Goal: Transaction & Acquisition: Book appointment/travel/reservation

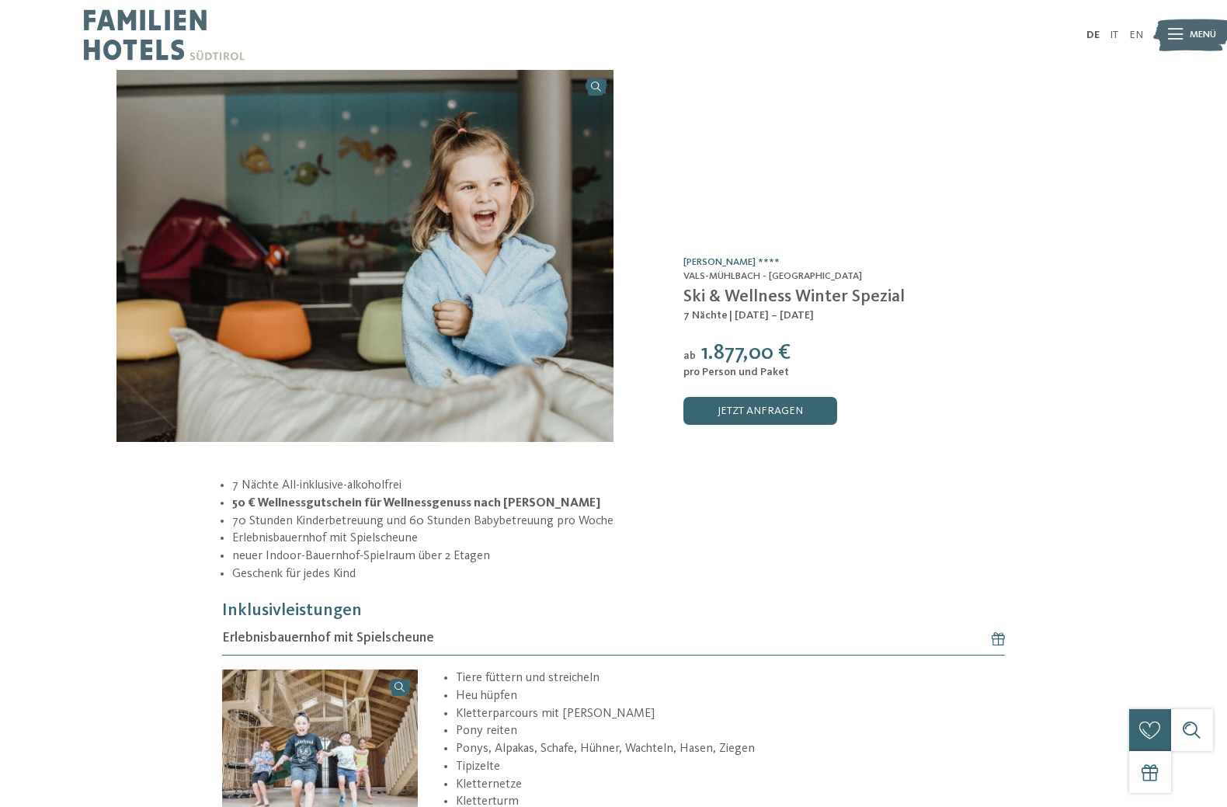
click at [207, 42] on img at bounding box center [164, 35] width 161 height 70
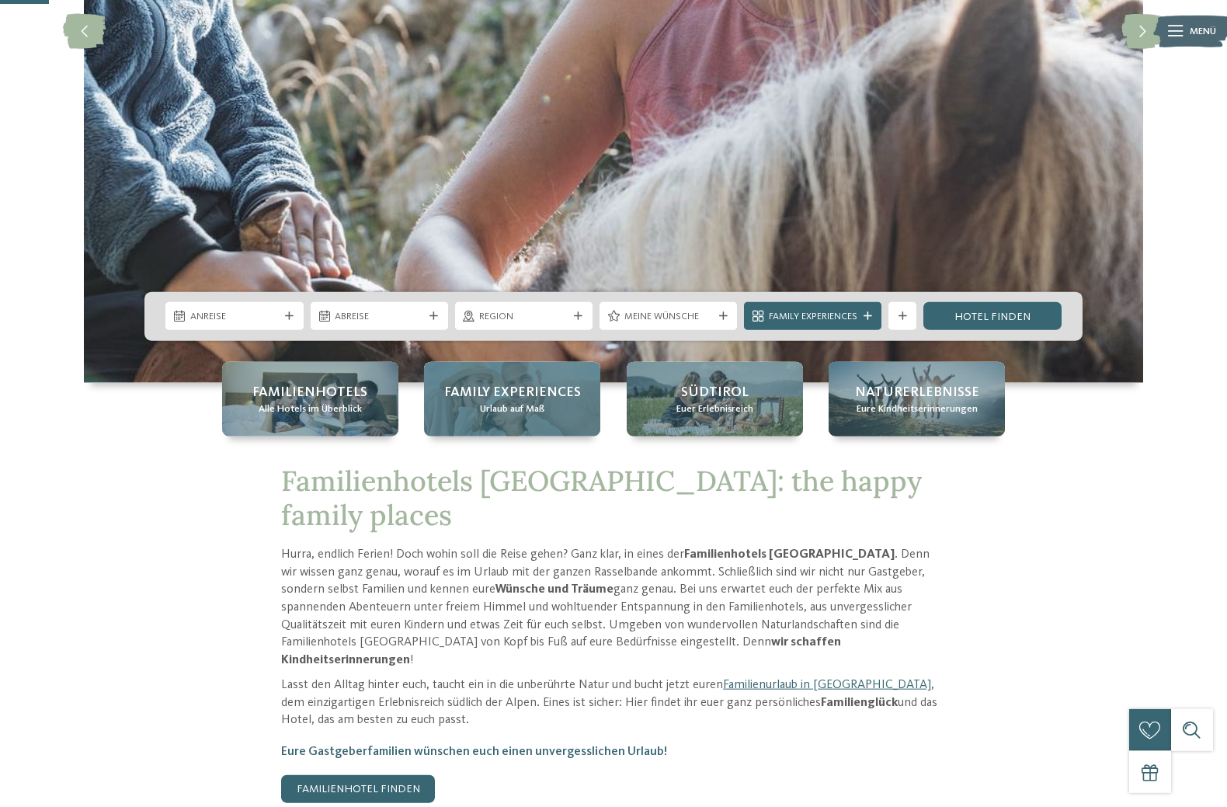
scroll to position [396, 0]
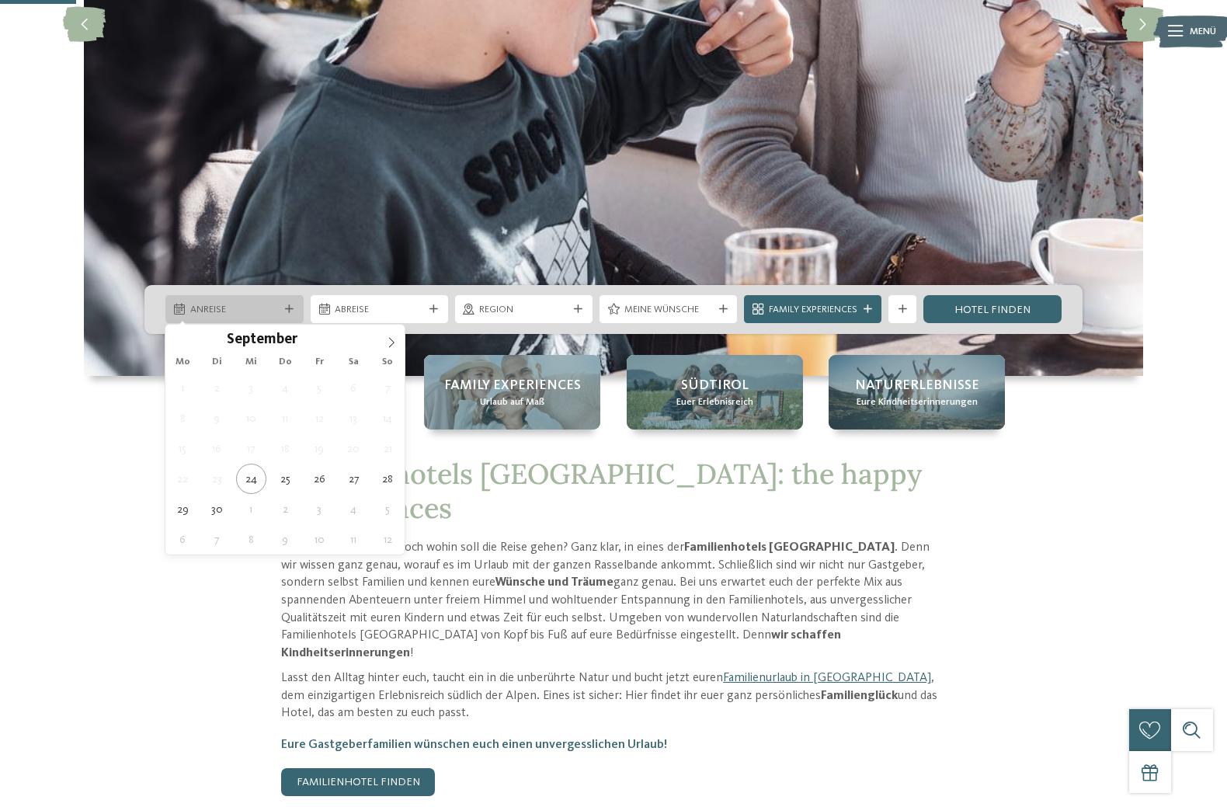
click at [294, 307] on div at bounding box center [290, 309] width 14 height 9
click at [392, 336] on span at bounding box center [391, 338] width 26 height 26
click at [393, 336] on span at bounding box center [391, 338] width 26 height 26
type input "****"
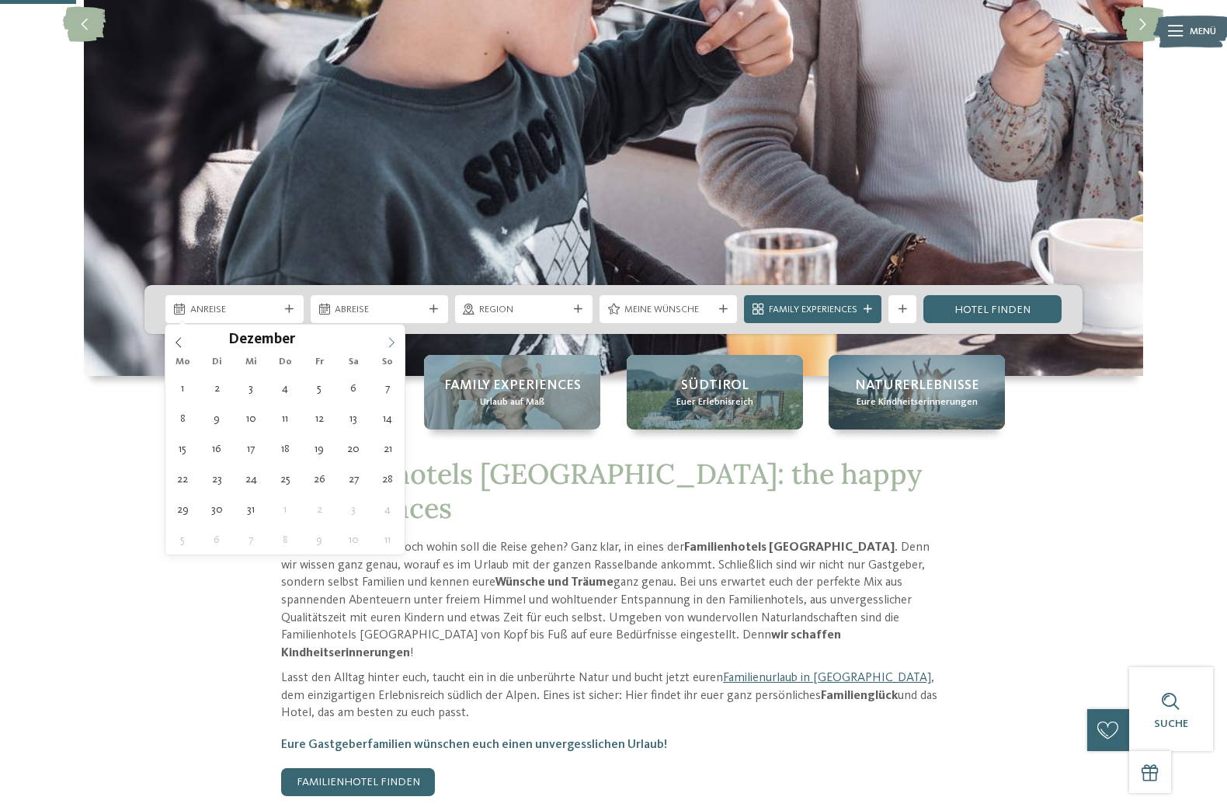
click at [393, 336] on span at bounding box center [391, 338] width 26 height 26
type div "[DATE]"
type input "****"
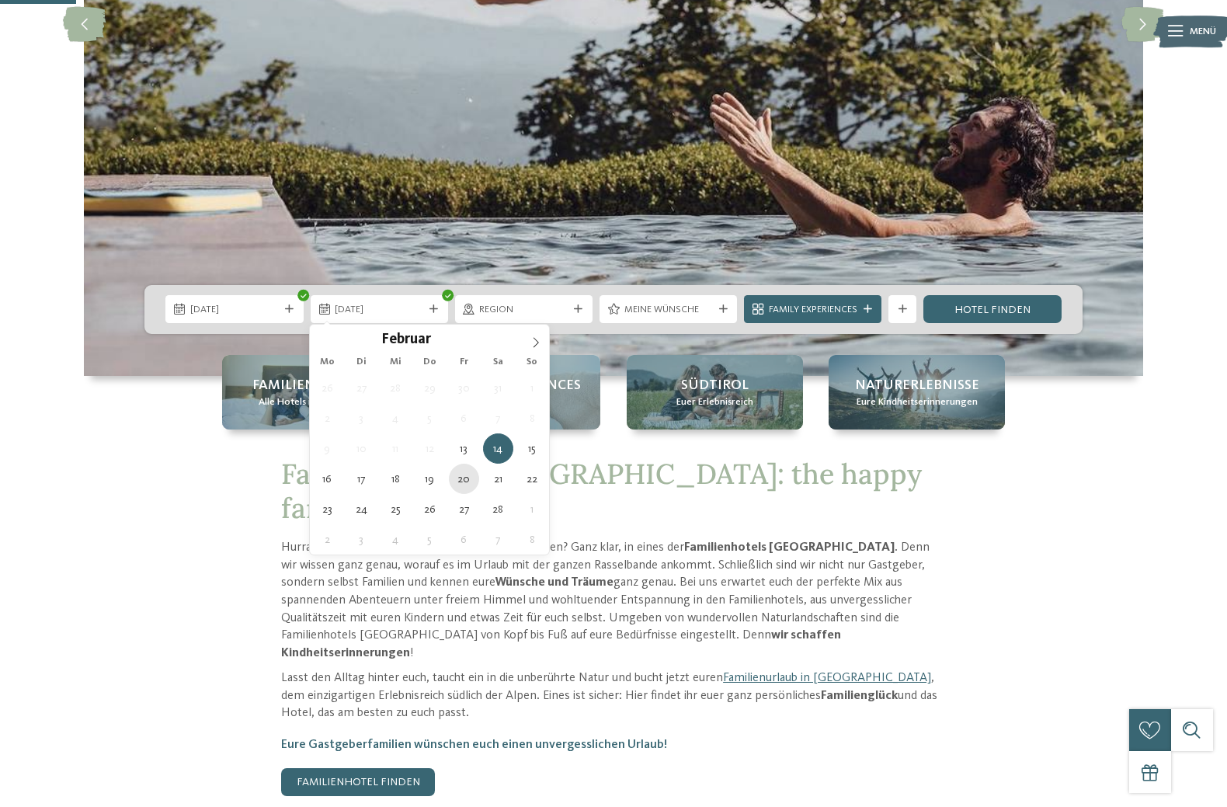
type div "[DATE]"
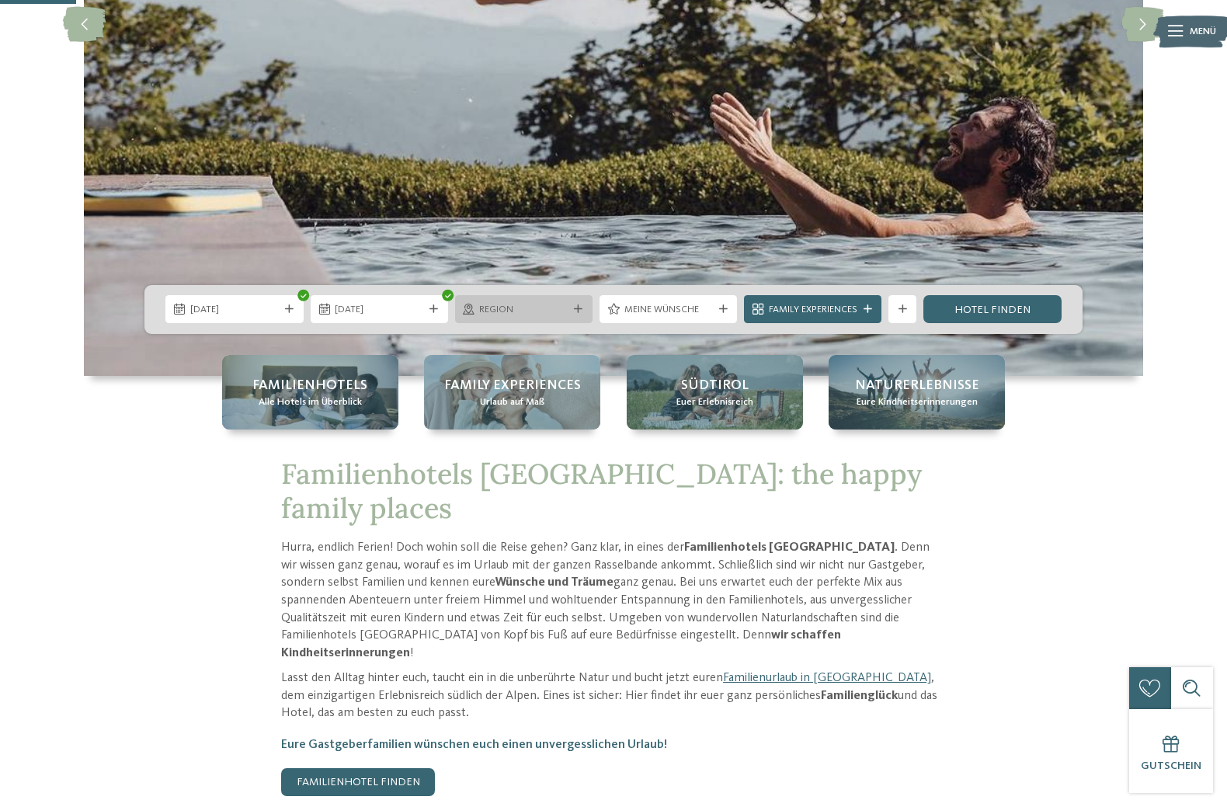
click at [579, 313] on icon at bounding box center [578, 309] width 9 height 9
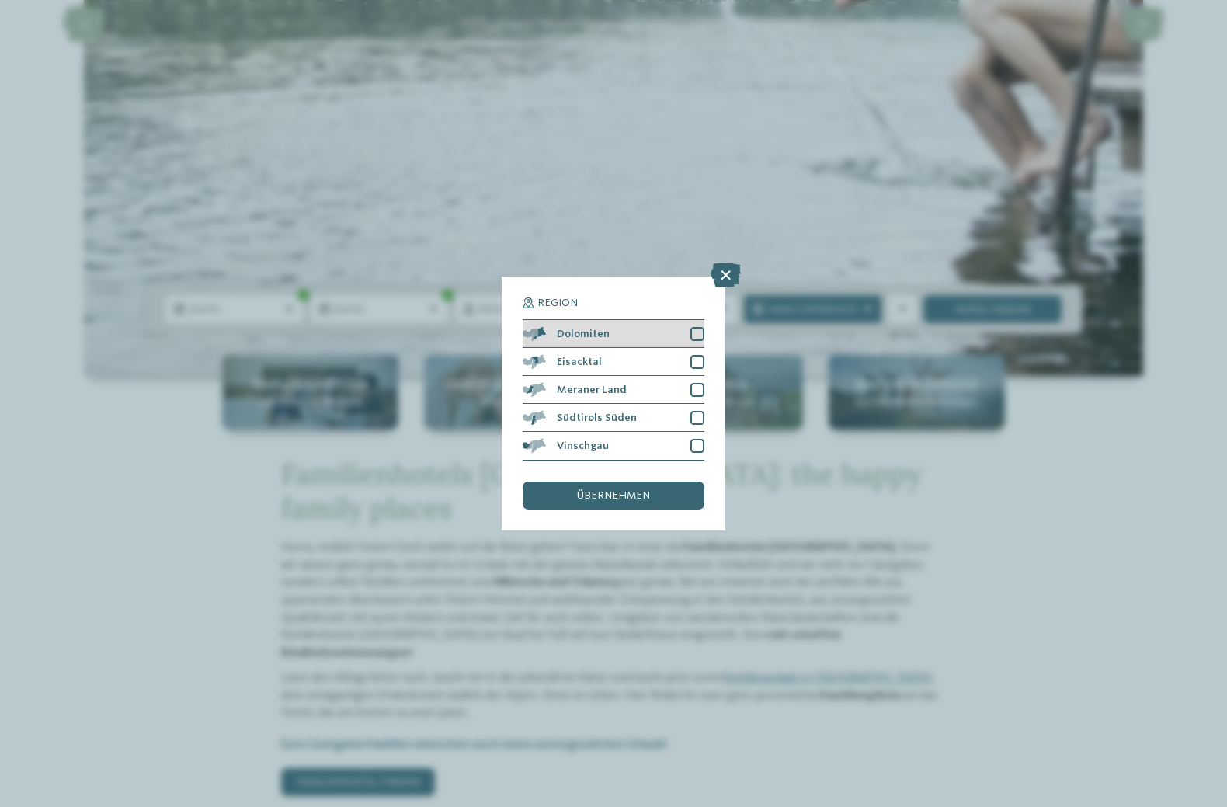
click at [694, 332] on div at bounding box center [698, 334] width 14 height 14
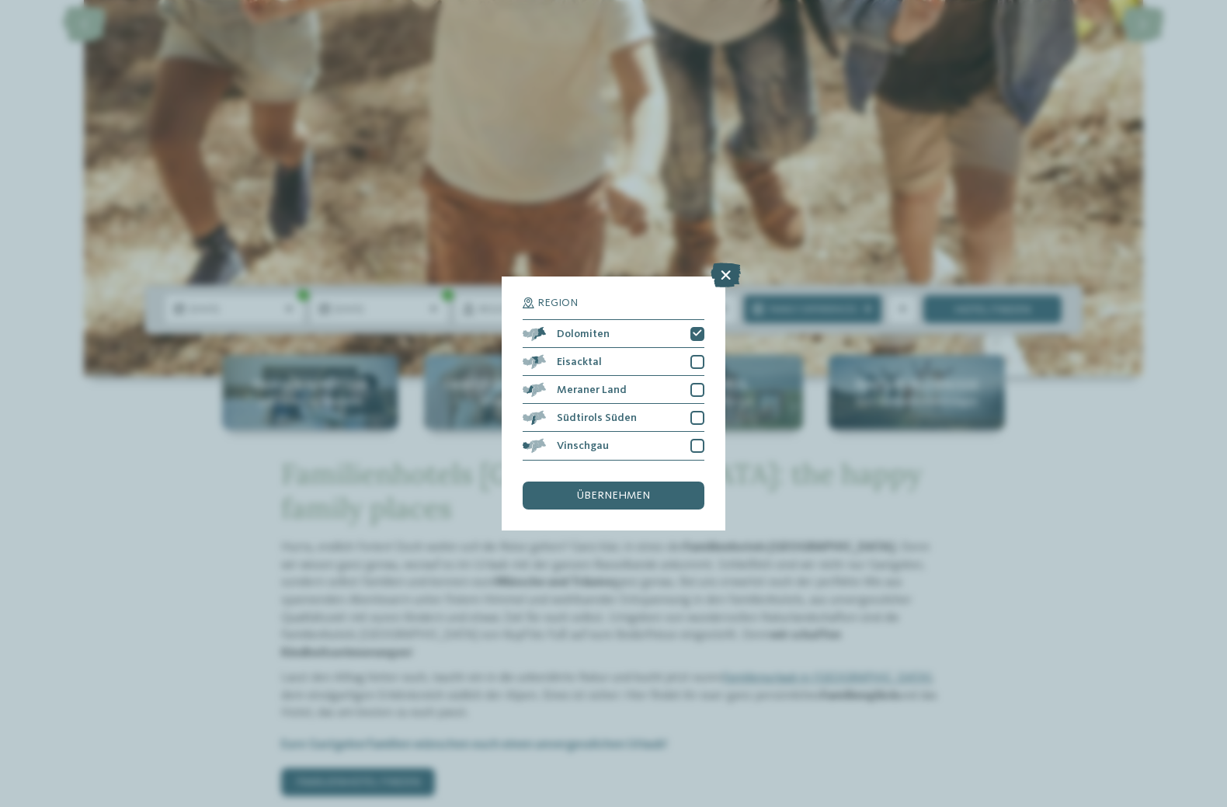
click at [719, 269] on icon at bounding box center [726, 275] width 30 height 25
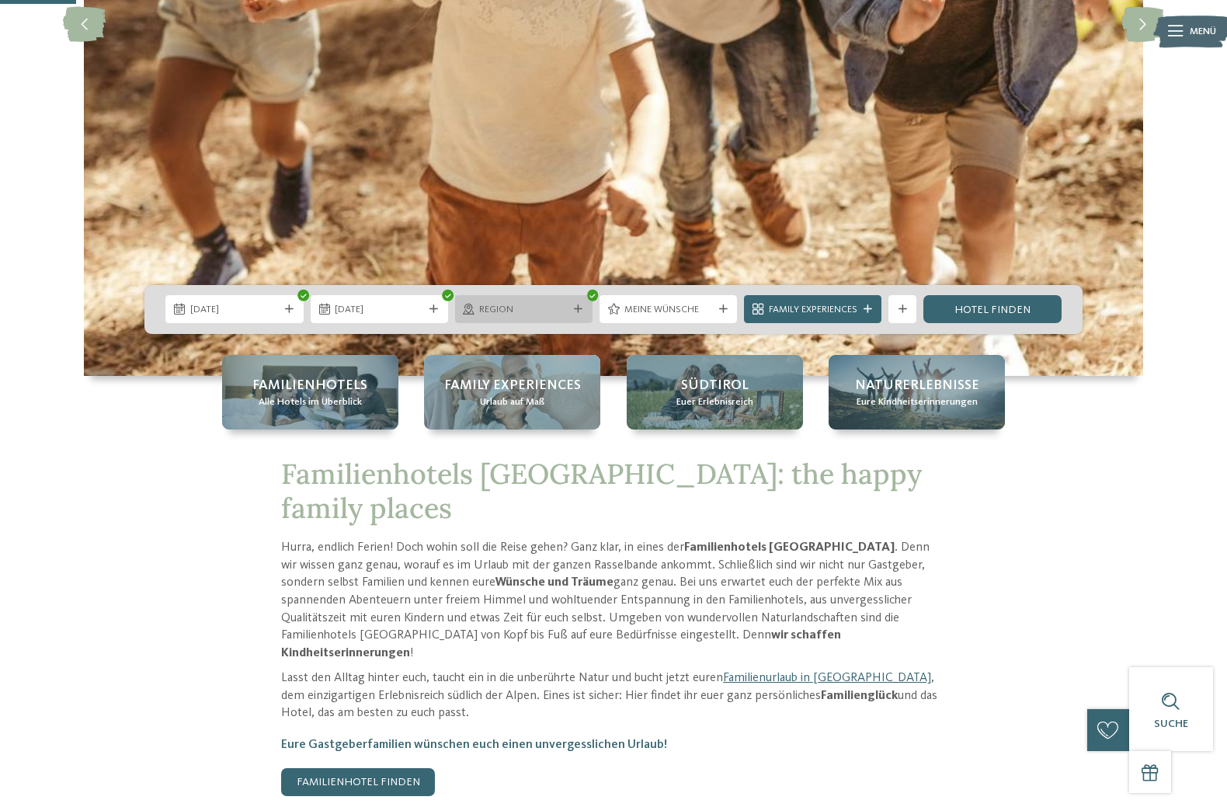
click at [572, 311] on div at bounding box center [579, 309] width 14 height 9
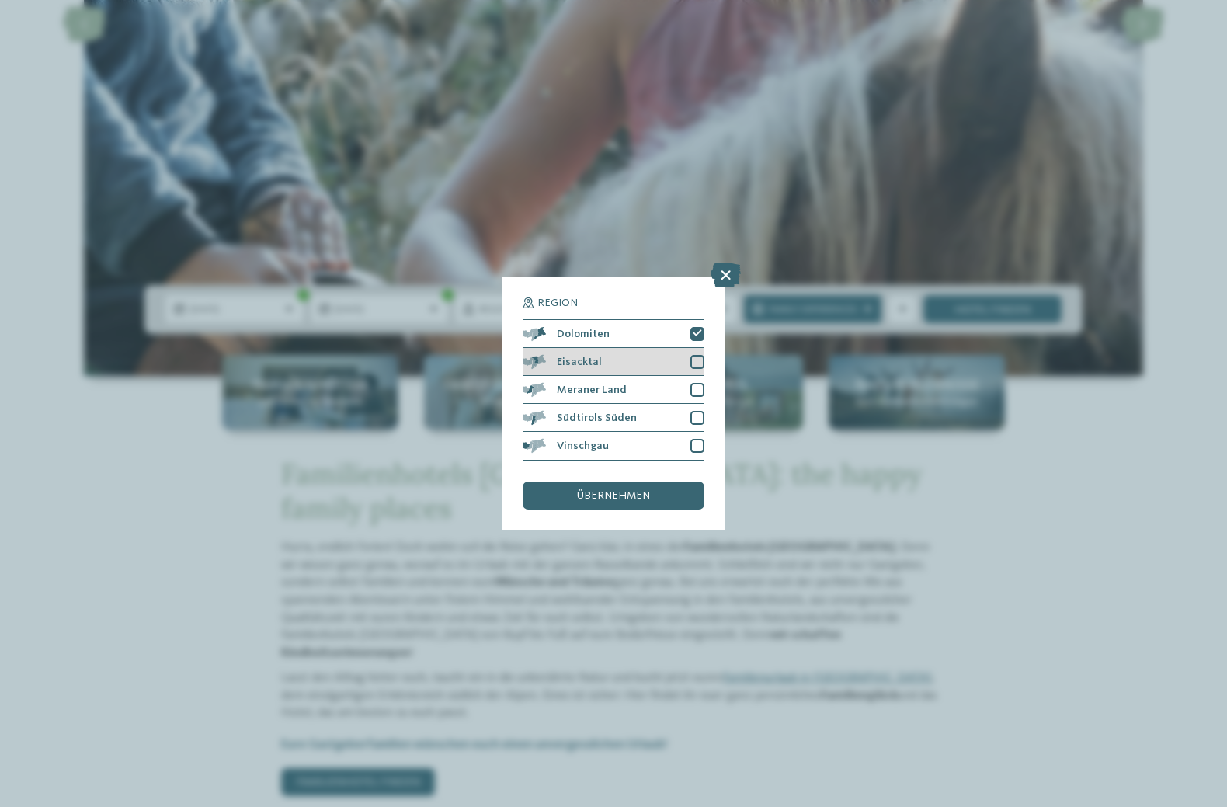
click at [694, 359] on div at bounding box center [698, 362] width 14 height 14
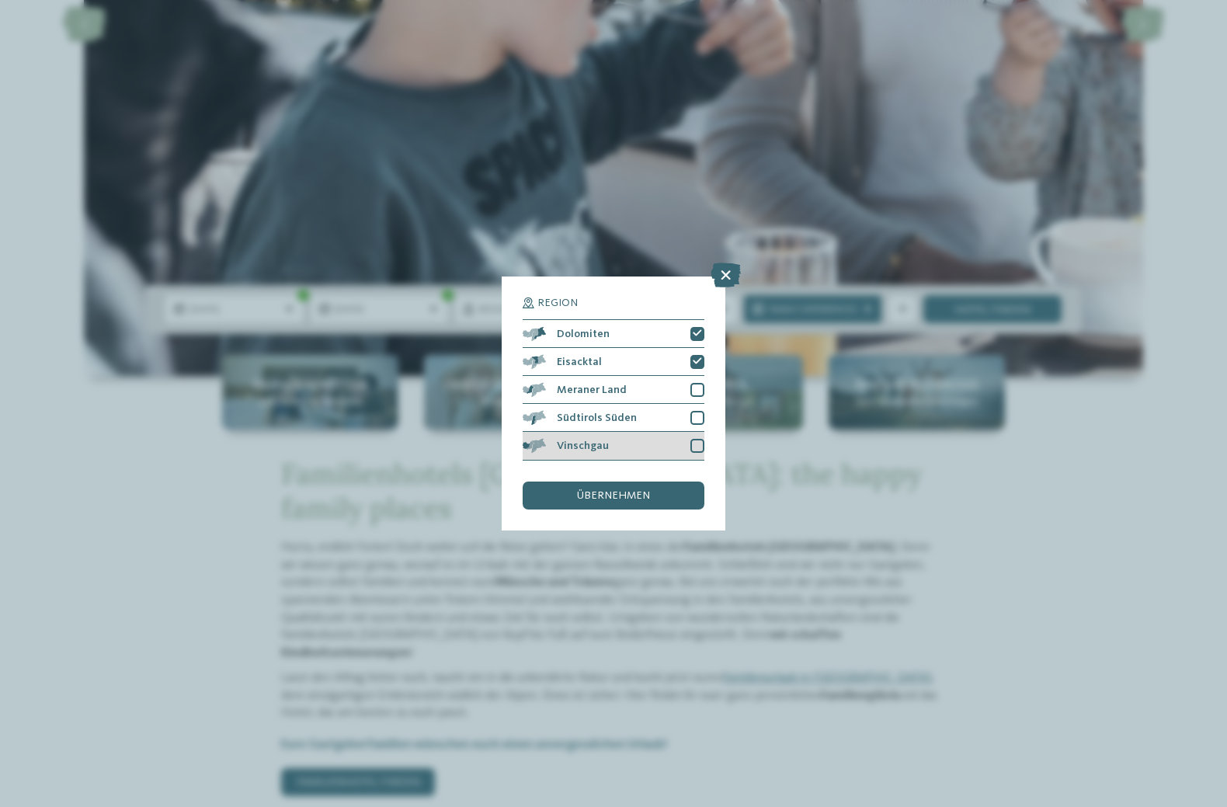
click at [696, 447] on div at bounding box center [698, 446] width 14 height 14
click at [602, 495] on span "übernehmen" at bounding box center [613, 495] width 73 height 11
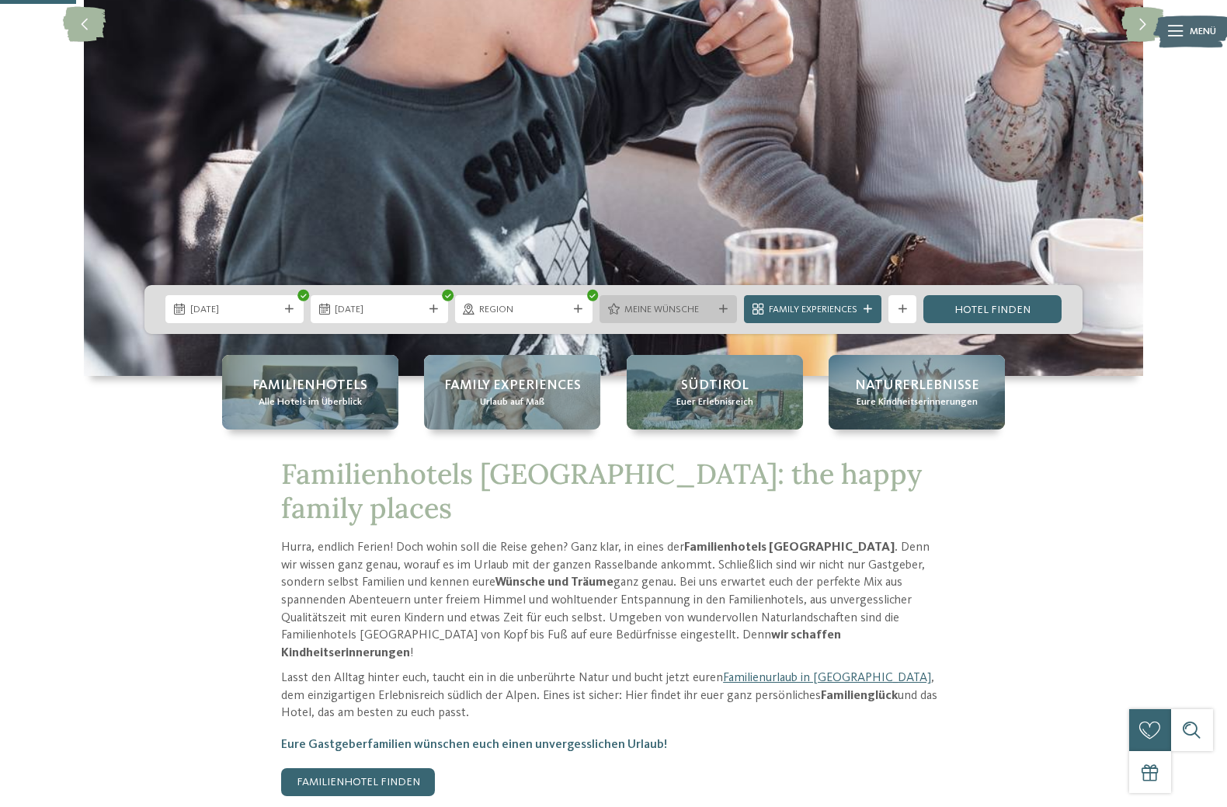
click at [699, 306] on span "Meine Wünsche" at bounding box center [669, 310] width 89 height 14
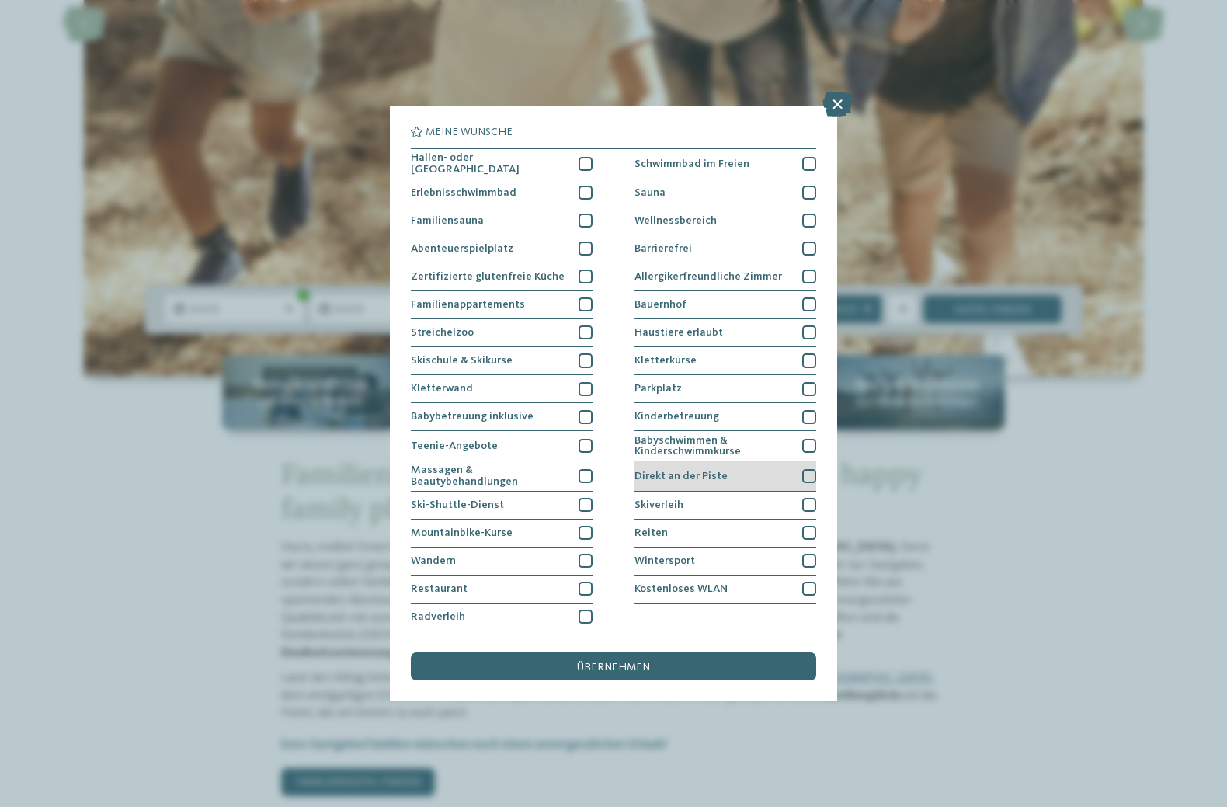
click at [809, 474] on div at bounding box center [809, 476] width 14 height 14
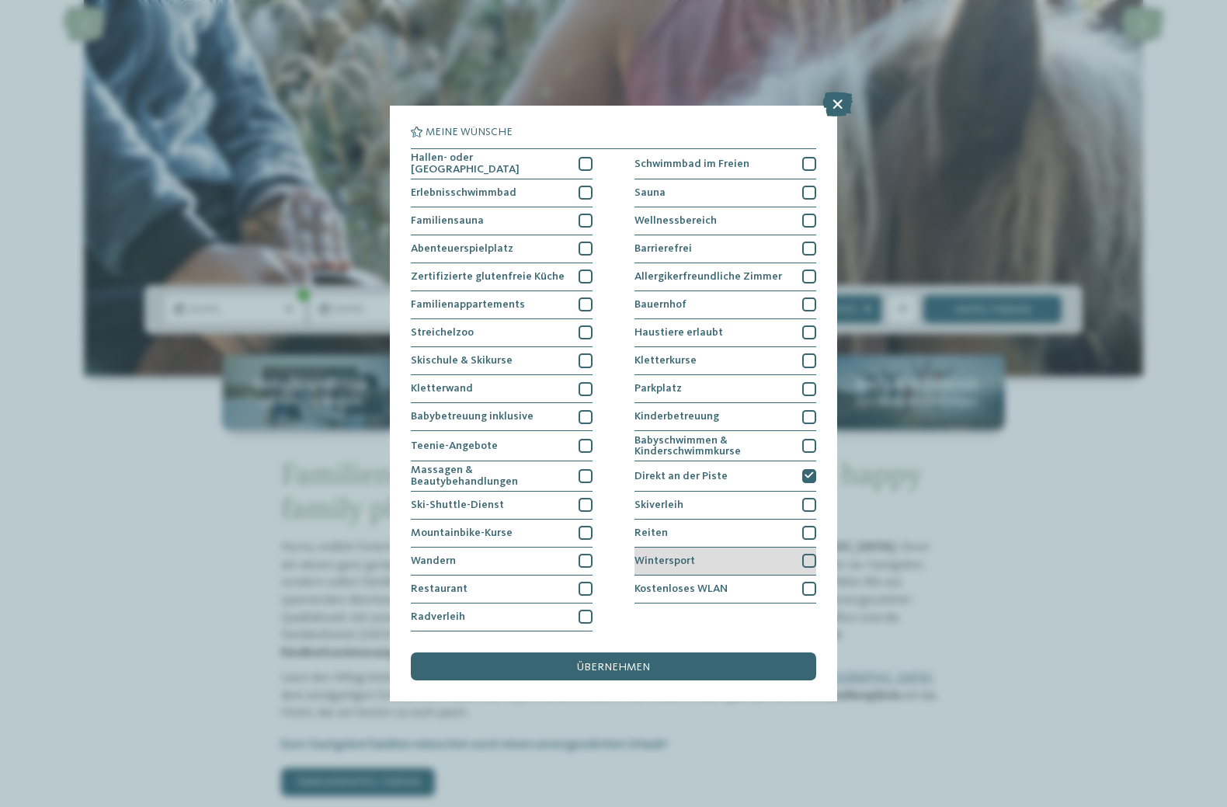
click at [810, 559] on div at bounding box center [809, 561] width 14 height 14
click at [804, 469] on div at bounding box center [809, 476] width 14 height 14
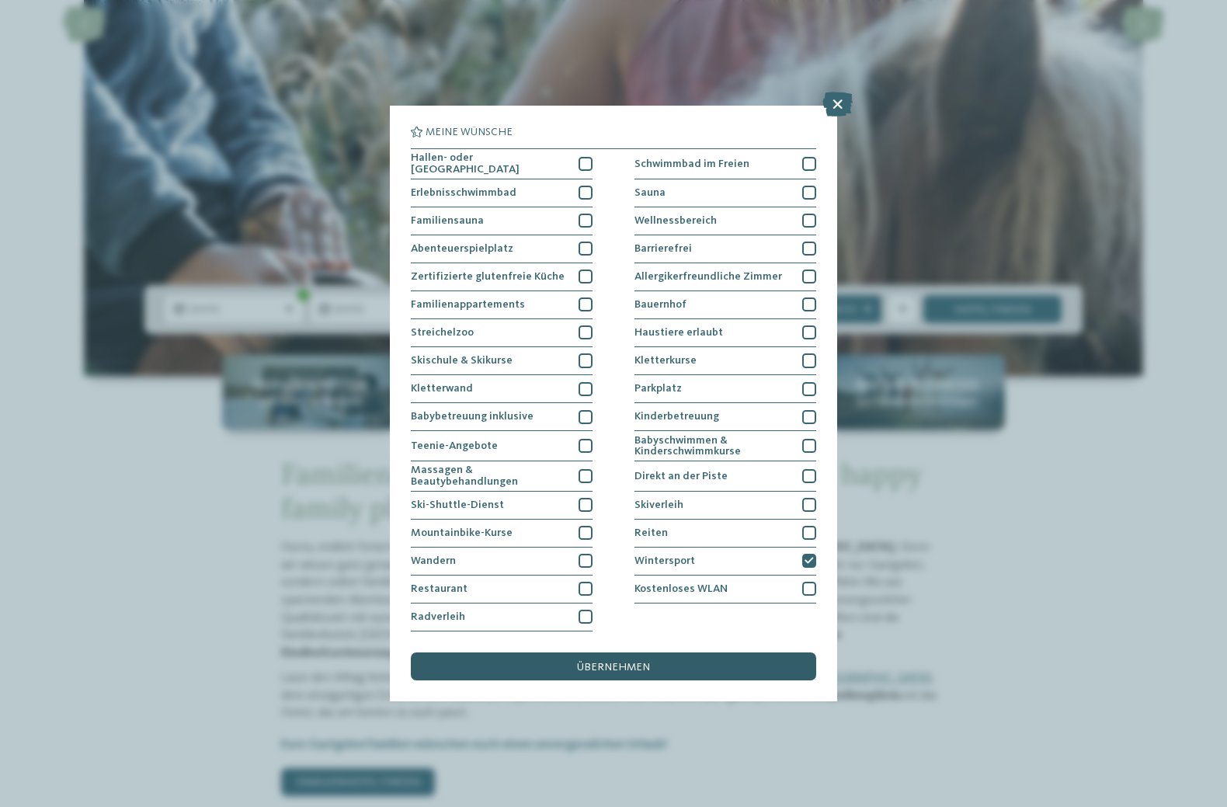
click at [614, 662] on span "übernehmen" at bounding box center [613, 667] width 73 height 11
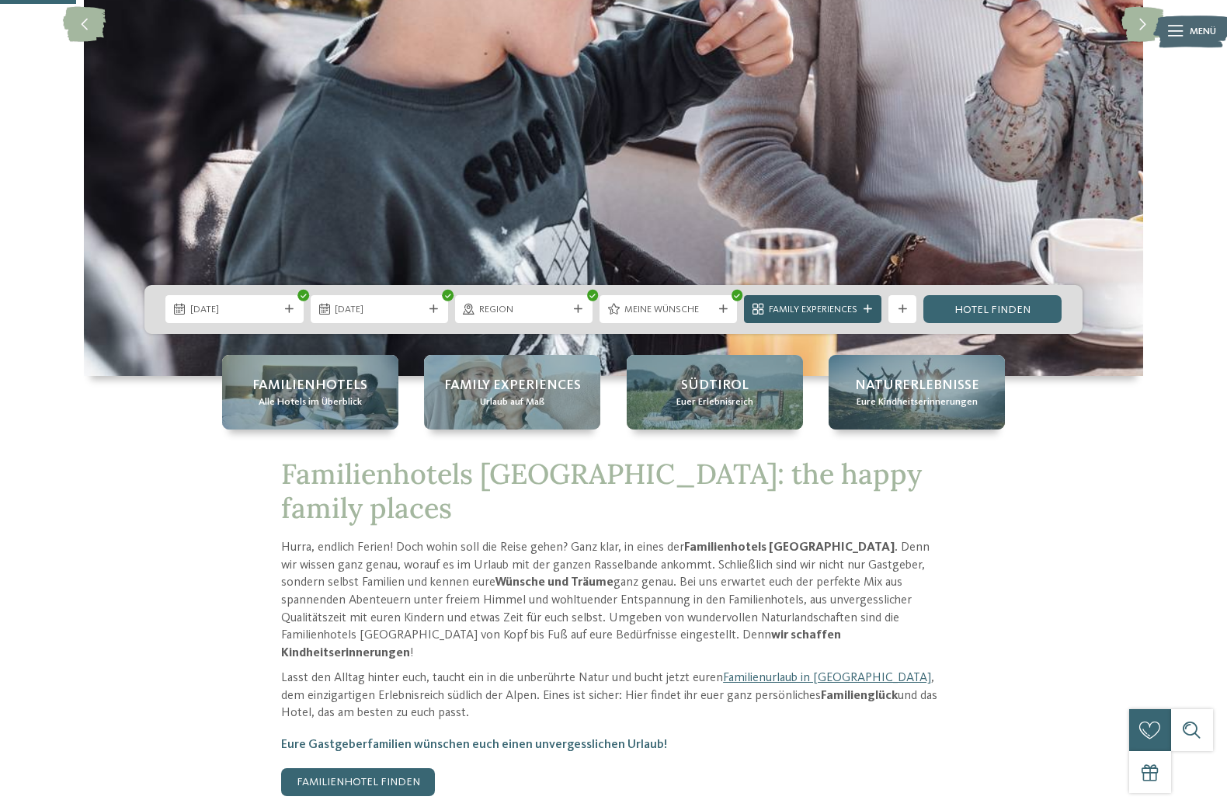
click at [816, 311] on span "Family Experiences" at bounding box center [813, 310] width 89 height 14
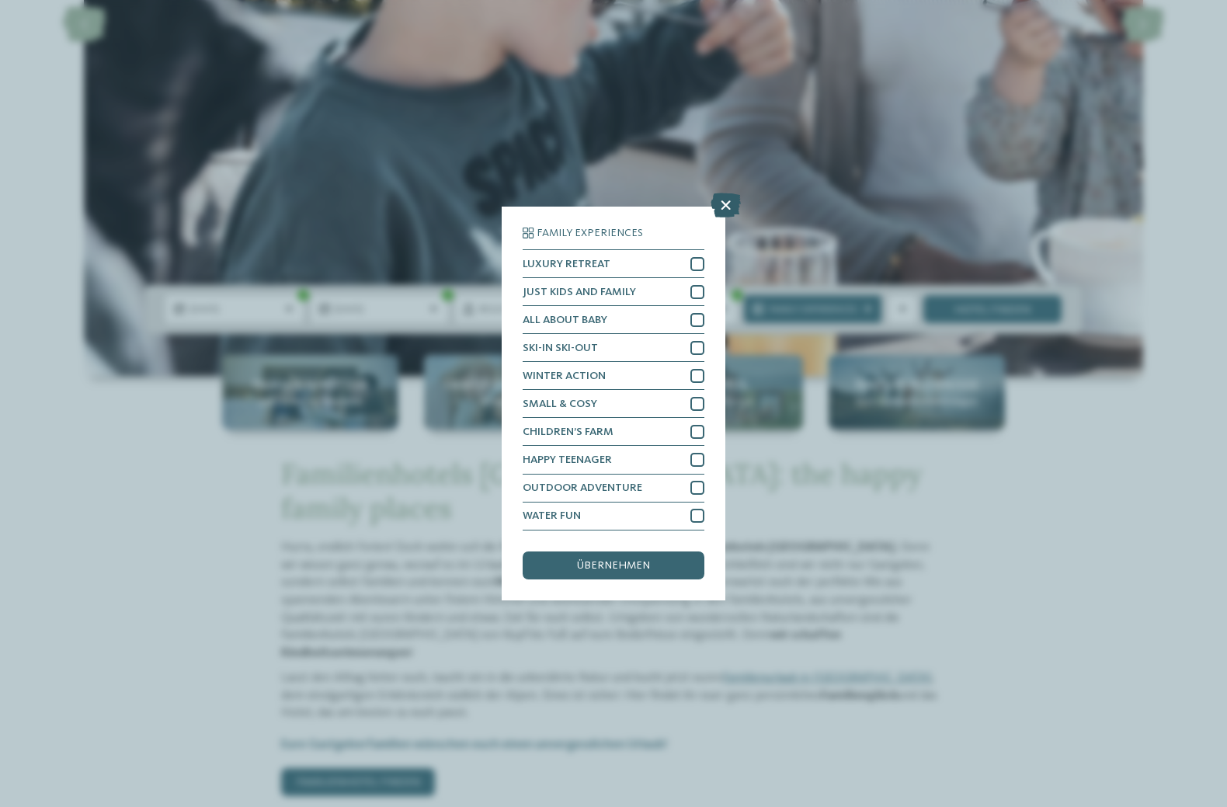
click at [721, 202] on icon at bounding box center [726, 205] width 30 height 25
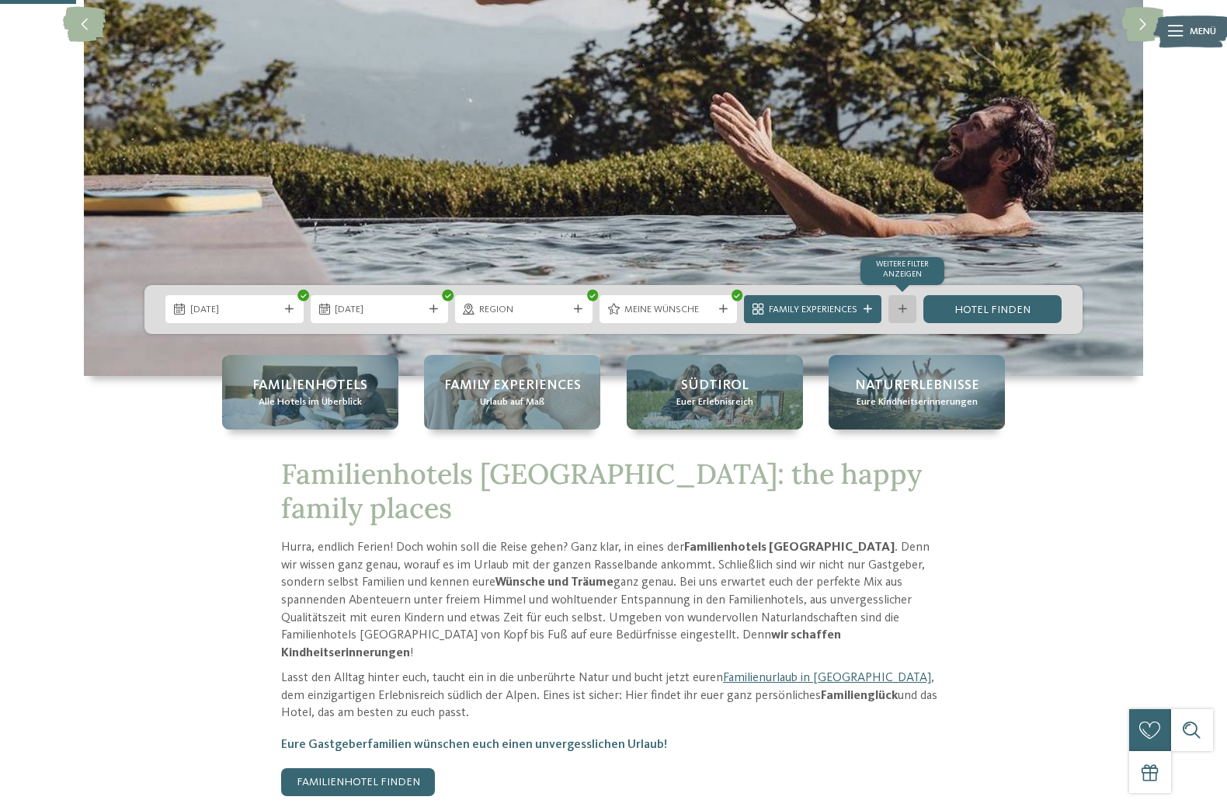
click at [893, 302] on div "Weitere Filter anzeigen" at bounding box center [903, 309] width 28 height 28
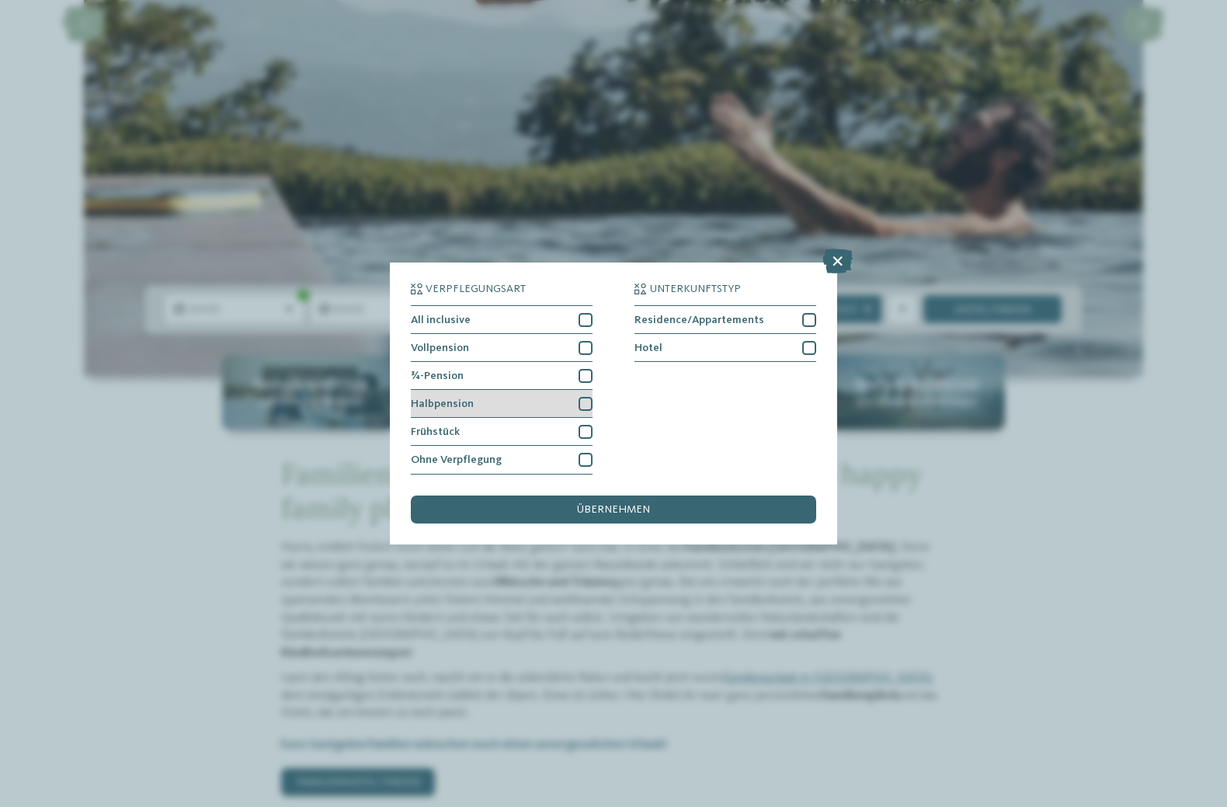
click at [583, 401] on div at bounding box center [586, 404] width 14 height 14
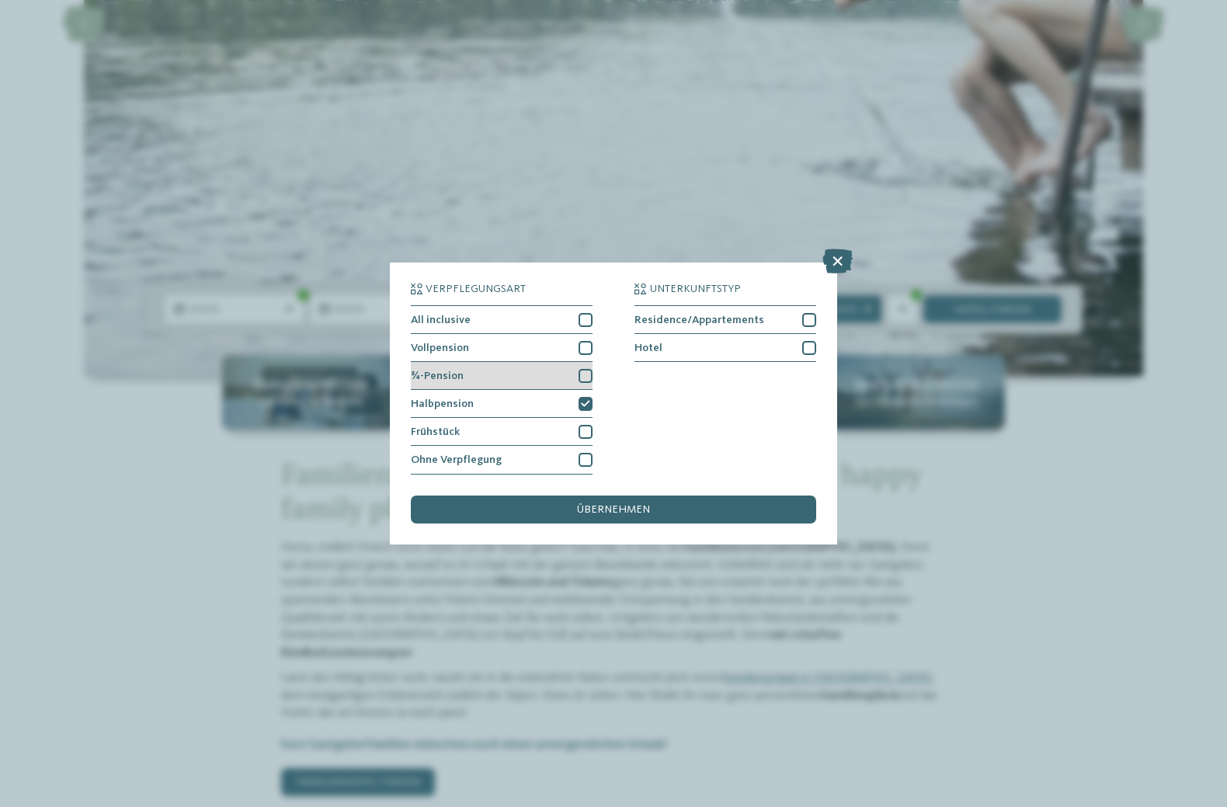
click at [583, 376] on div at bounding box center [586, 376] width 14 height 14
click at [583, 346] on div at bounding box center [586, 348] width 14 height 14
click at [580, 315] on div at bounding box center [586, 320] width 14 height 14
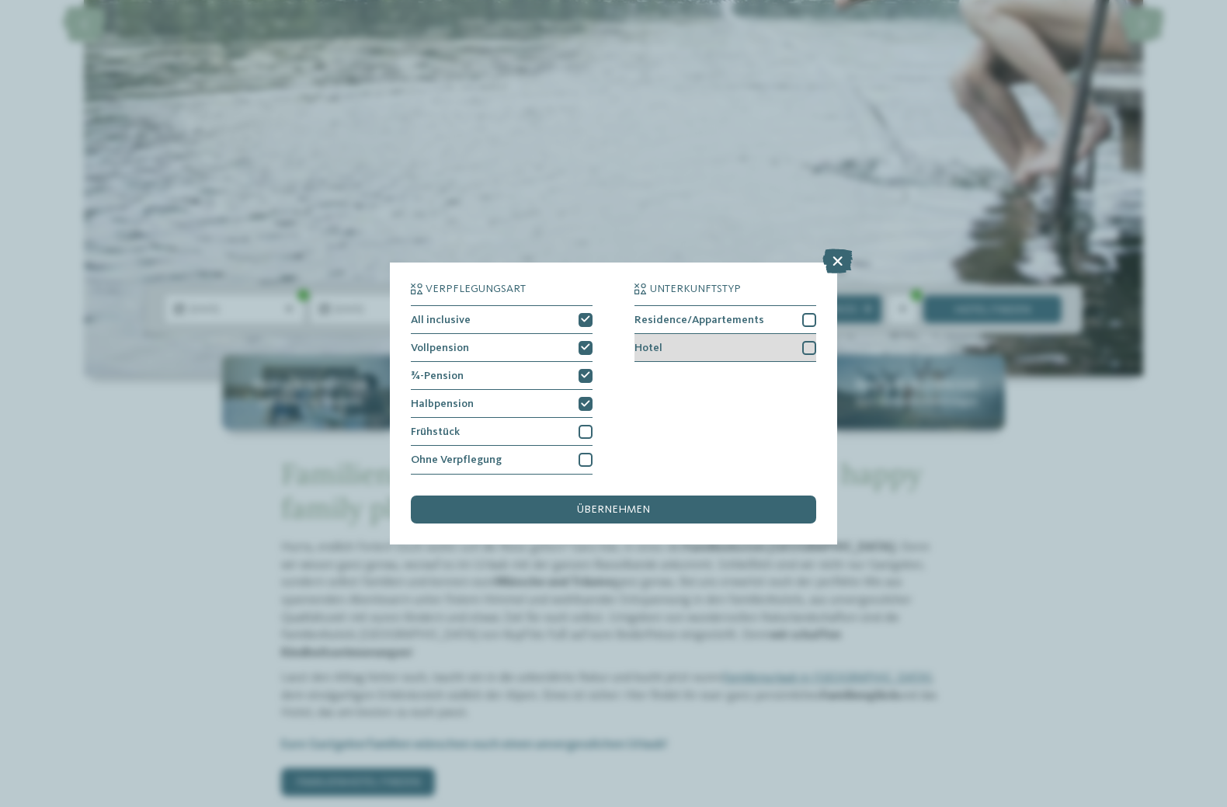
click at [804, 347] on div at bounding box center [809, 348] width 14 height 14
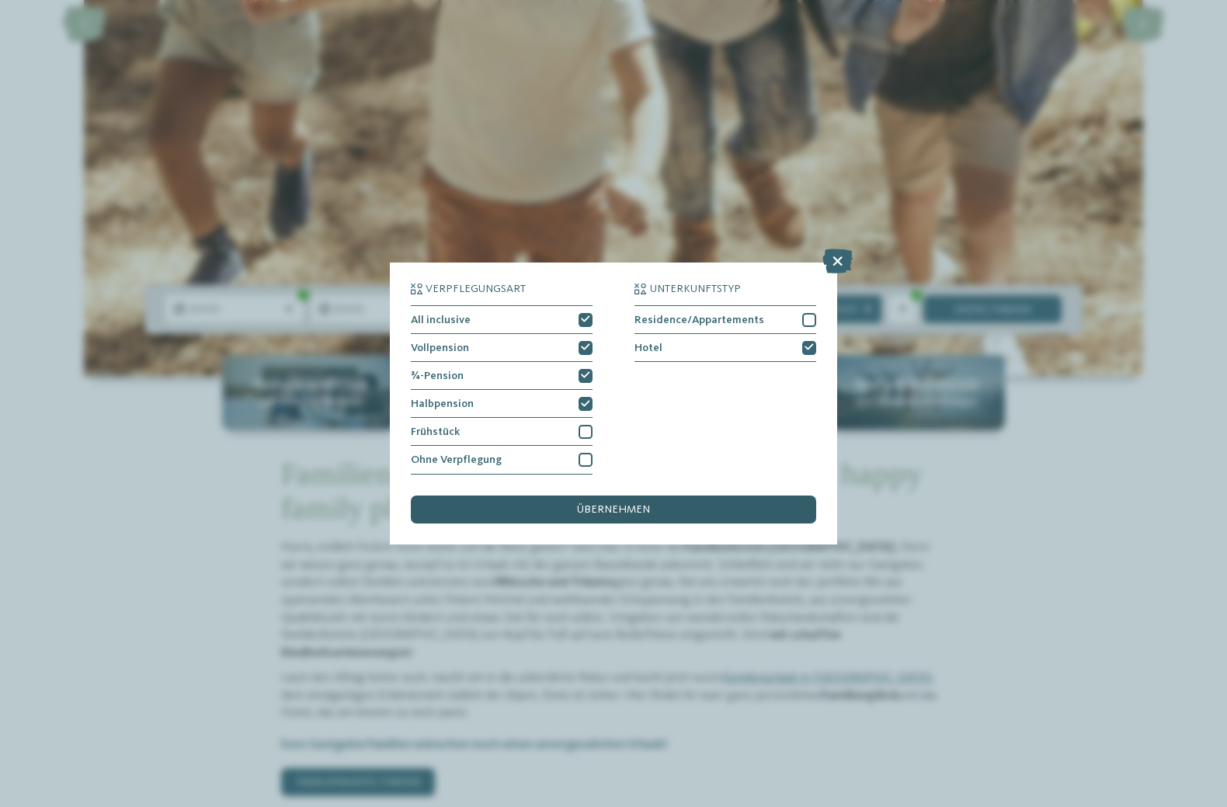
click at [676, 510] on div "übernehmen" at bounding box center [613, 510] width 405 height 28
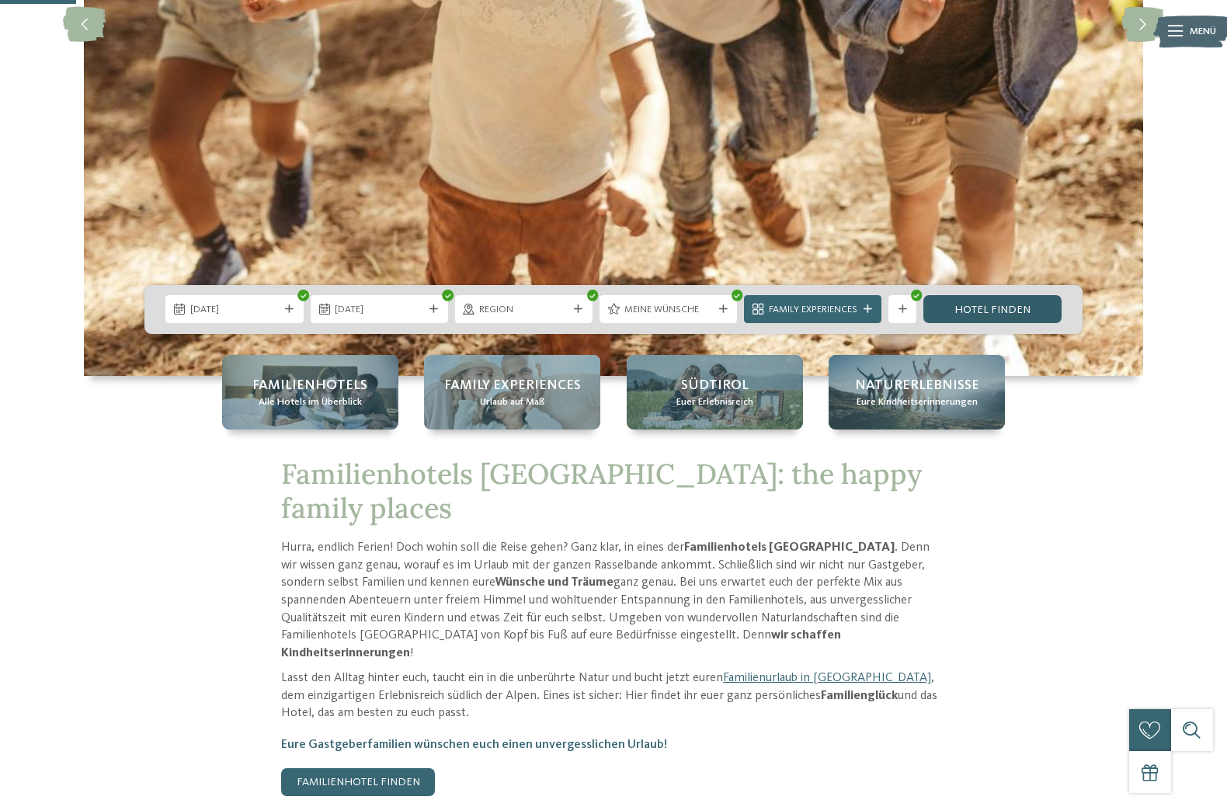
click at [1000, 308] on link "Hotel finden" at bounding box center [992, 309] width 137 height 28
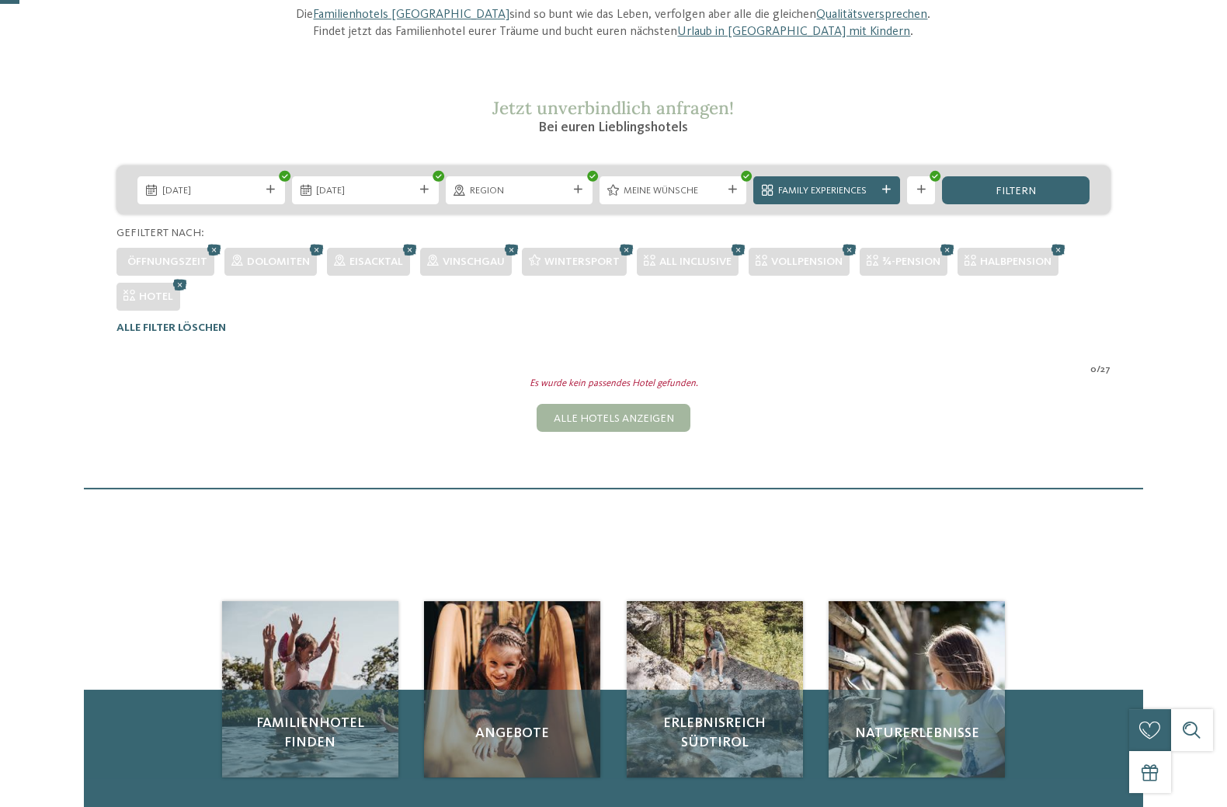
scroll to position [10, 0]
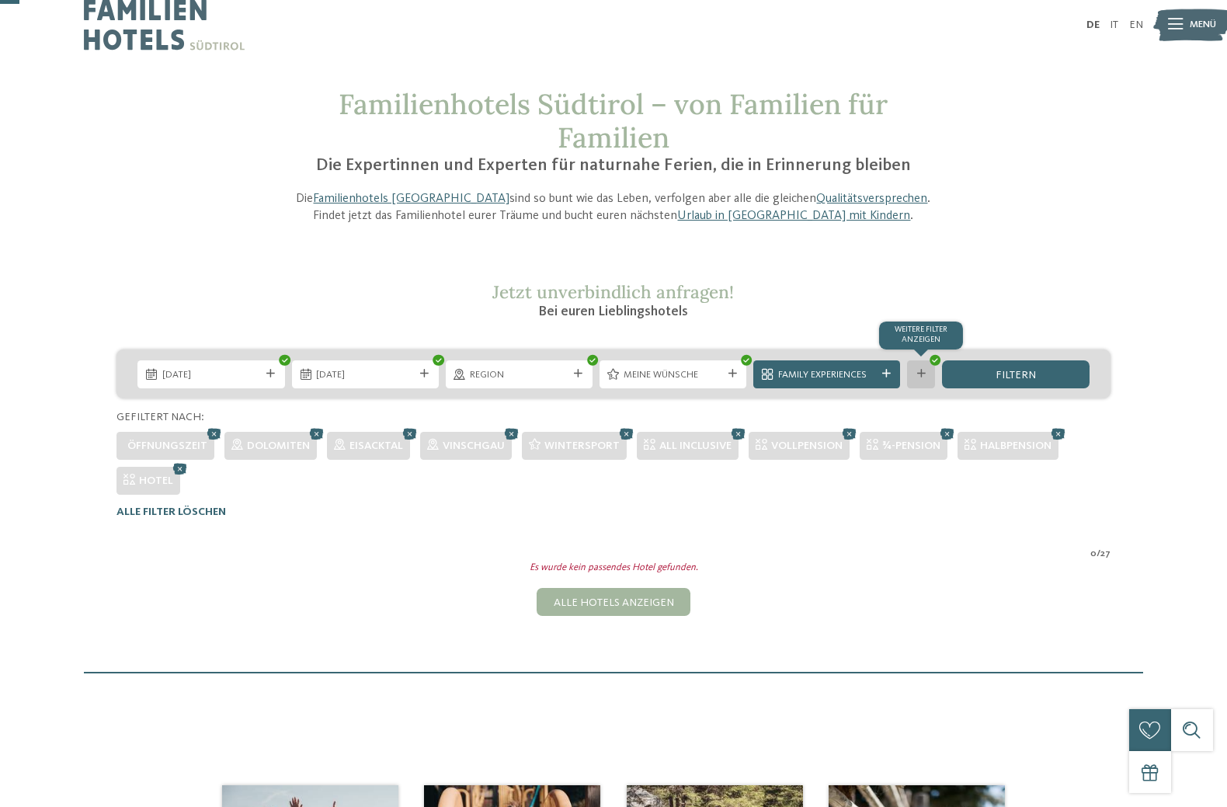
click at [922, 372] on icon at bounding box center [921, 374] width 9 height 9
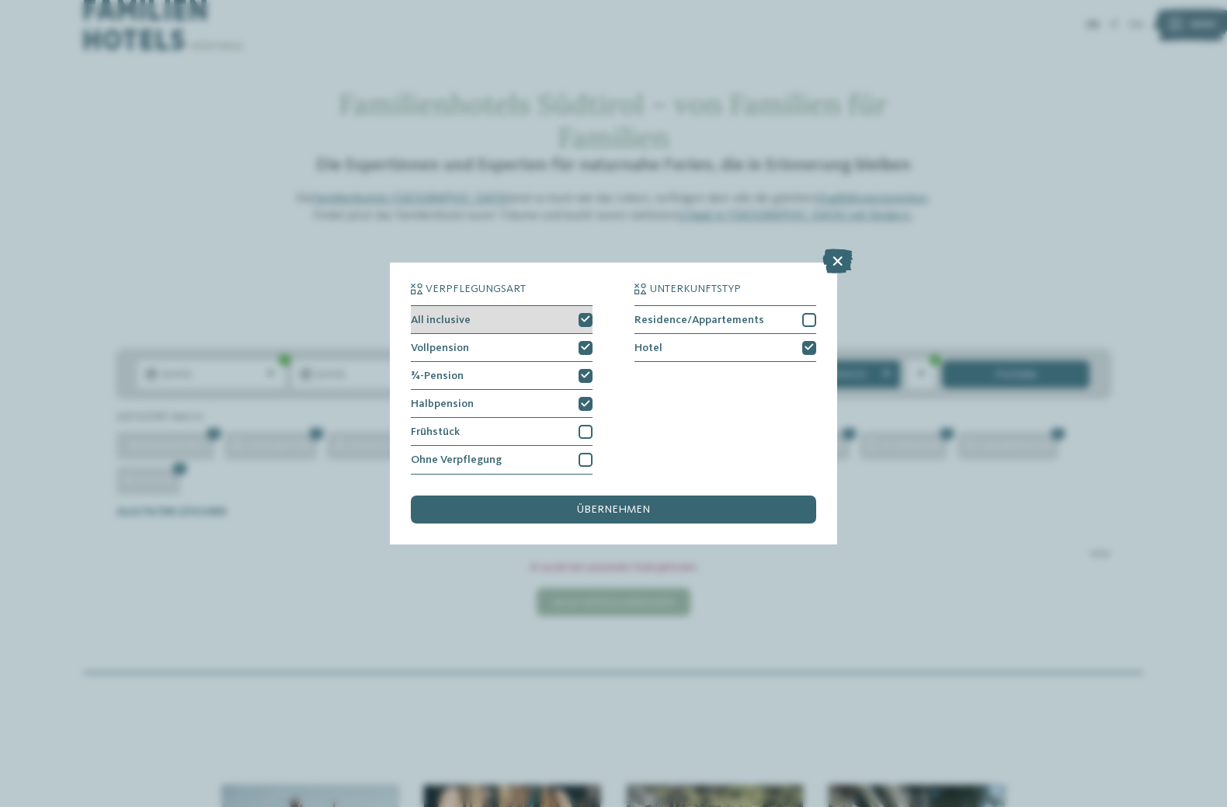
click at [581, 313] on div at bounding box center [586, 320] width 14 height 14
click at [588, 343] on div at bounding box center [586, 348] width 14 height 14
click at [581, 370] on div at bounding box center [586, 376] width 14 height 14
click at [586, 396] on div "Halbpension" at bounding box center [502, 404] width 182 height 28
click at [808, 346] on icon at bounding box center [809, 347] width 9 height 9
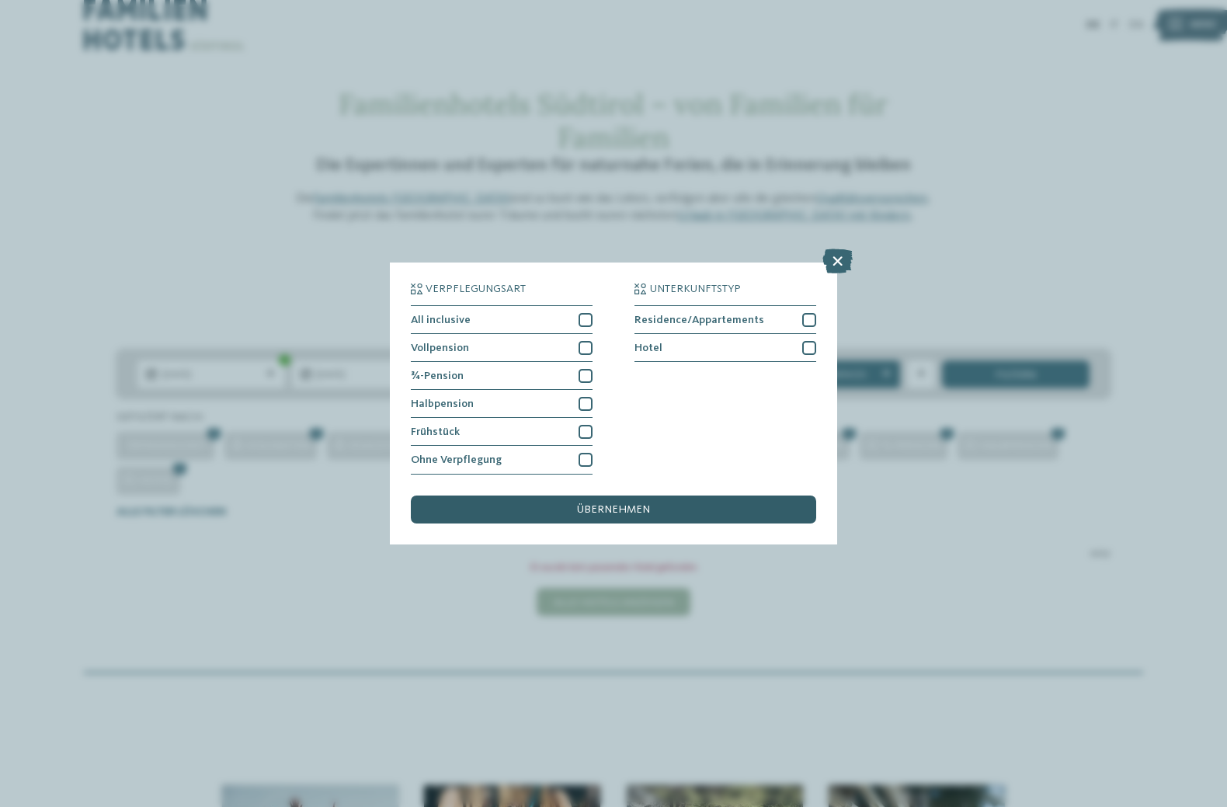
click at [701, 508] on div "übernehmen" at bounding box center [613, 510] width 405 height 28
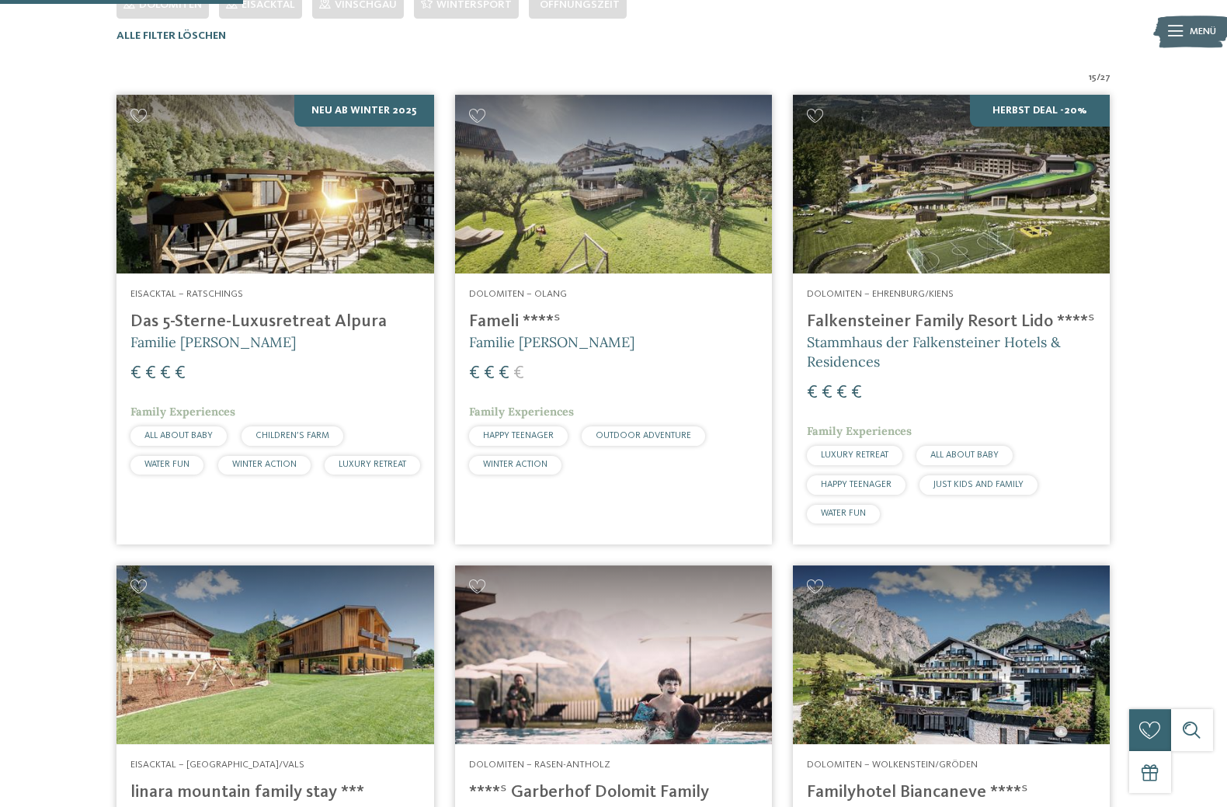
scroll to position [634, 0]
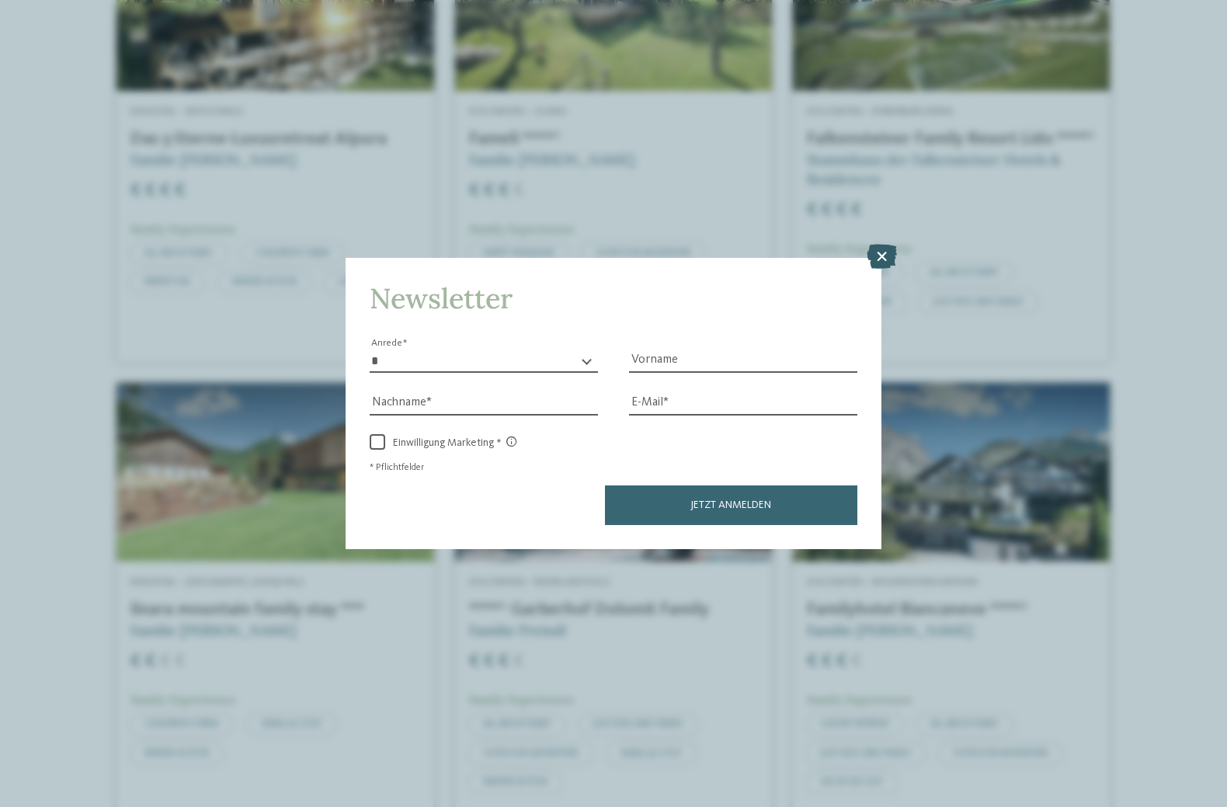
click at [882, 250] on icon at bounding box center [882, 256] width 30 height 25
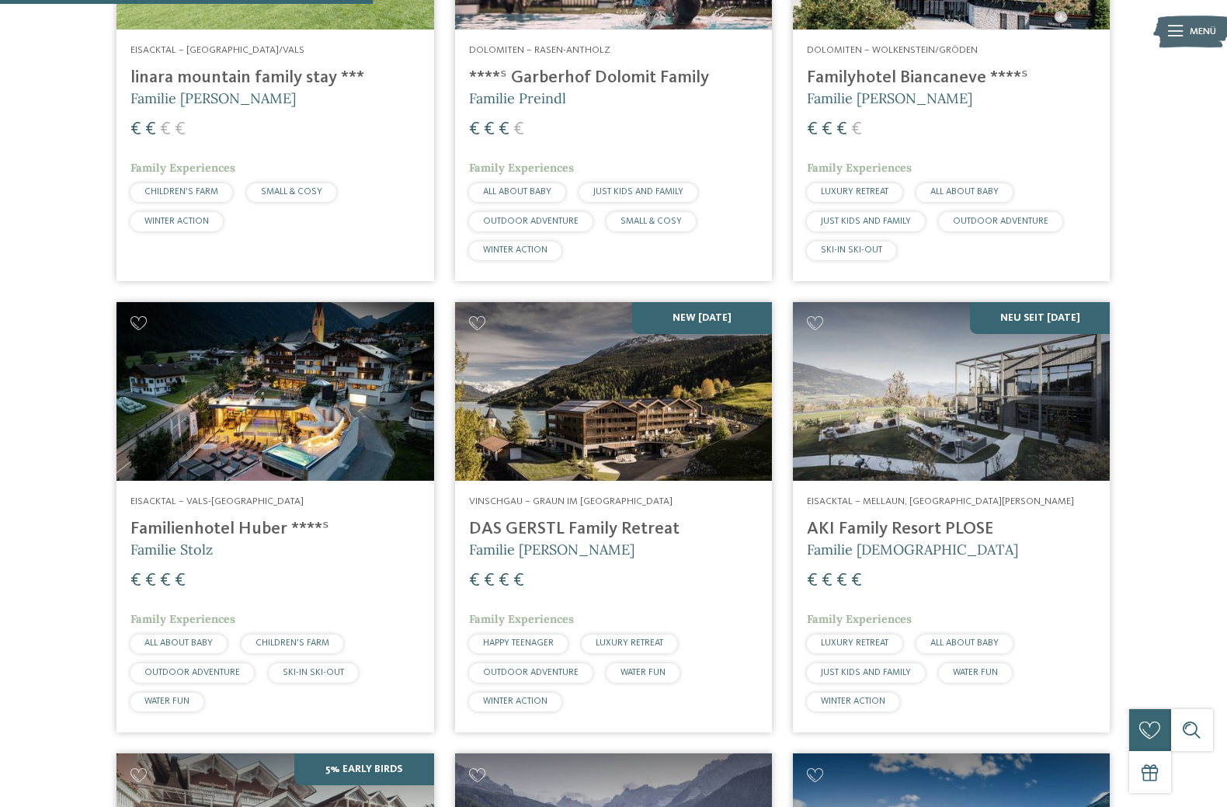
scroll to position [1188, 0]
